Goal: Information Seeking & Learning: Learn about a topic

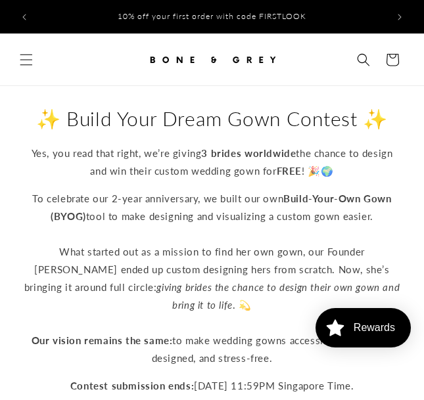
click at [204, 55] on img at bounding box center [211, 59] width 131 height 29
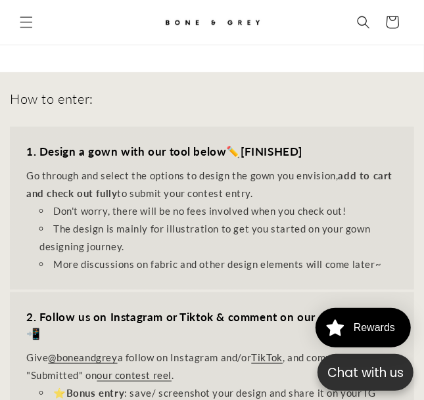
scroll to position [0, 349]
click at [258, 145] on strong "[FINISHED]" at bounding box center [271, 152] width 62 height 14
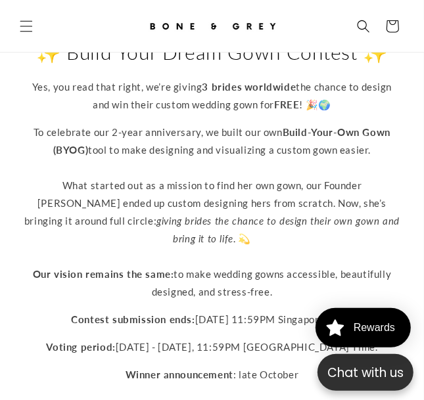
scroll to position [67, 0]
